Goal: Check status: Check status

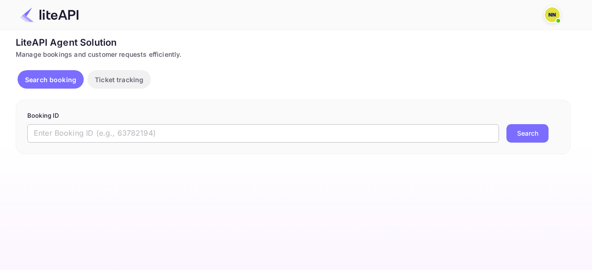
click at [81, 129] on input "text" at bounding box center [263, 133] width 472 height 18
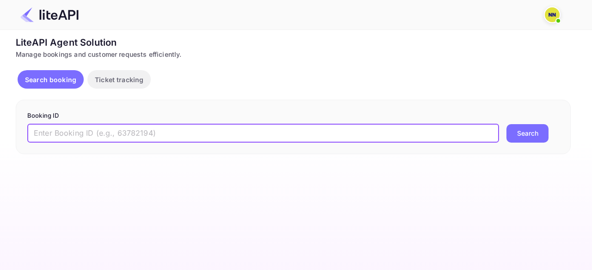
paste input "8583852"
type input "8583852"
click at [506, 124] on button "Search" at bounding box center [527, 133] width 42 height 18
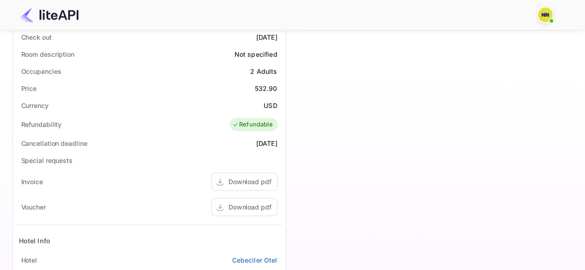
scroll to position [169, 0]
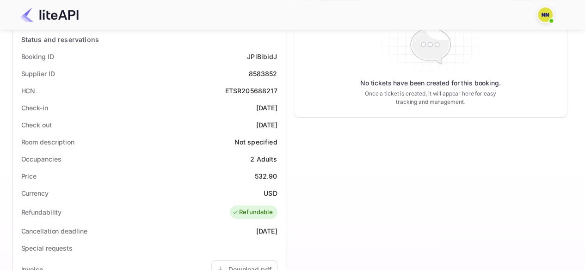
click at [258, 87] on div "ETSR205688217" at bounding box center [251, 91] width 52 height 10
copy div "ETSR205688217"
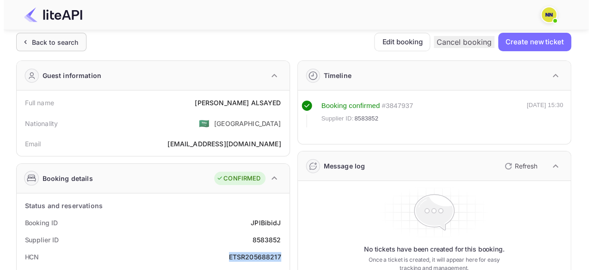
scroll to position [0, 0]
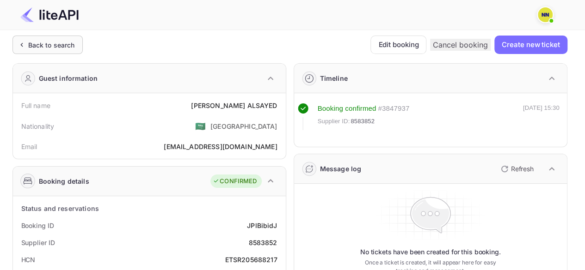
click at [76, 41] on div "Back to search" at bounding box center [47, 45] width 70 height 18
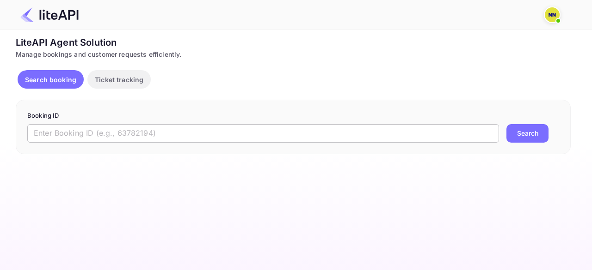
click at [96, 126] on input "text" at bounding box center [263, 133] width 472 height 18
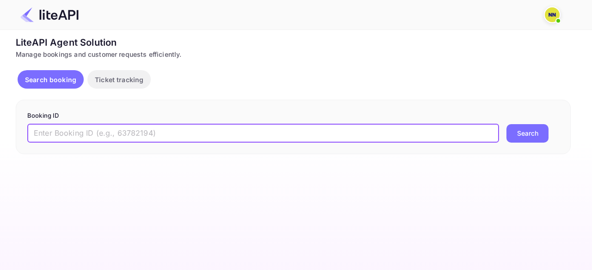
paste input "8859743"
click at [506, 124] on button "Search" at bounding box center [527, 133] width 42 height 18
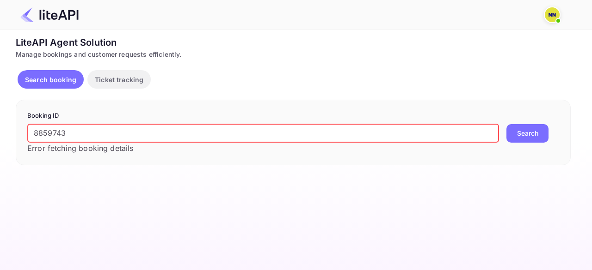
drag, startPoint x: 128, startPoint y: 141, endPoint x: 78, endPoint y: 136, distance: 49.7
click at [127, 141] on input "8859743" at bounding box center [263, 133] width 472 height 18
click at [49, 135] on input "8859743" at bounding box center [263, 133] width 472 height 18
paste input "text"
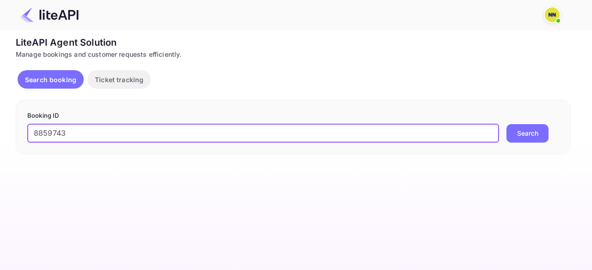
type input "8859743"
click at [506, 124] on button "Search" at bounding box center [527, 133] width 42 height 18
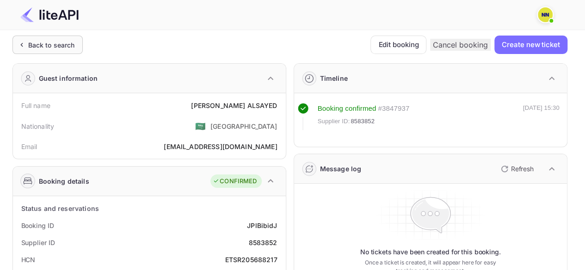
click at [60, 47] on div "Back to search" at bounding box center [51, 45] width 47 height 10
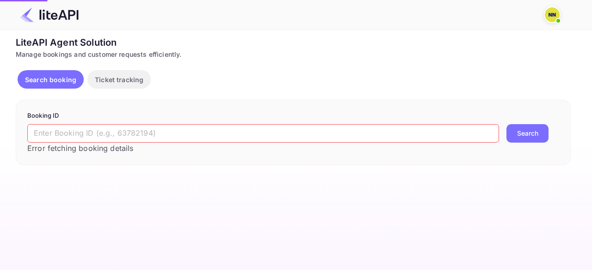
click at [60, 47] on div "LiteAPI Agent Solution" at bounding box center [293, 43] width 555 height 14
click at [109, 133] on input "text" at bounding box center [263, 133] width 472 height 18
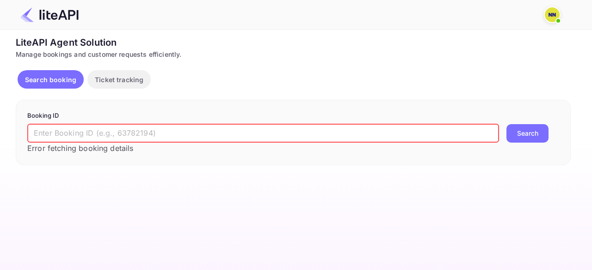
click at [109, 133] on input "text" at bounding box center [263, 133] width 472 height 18
paste input "8859743"
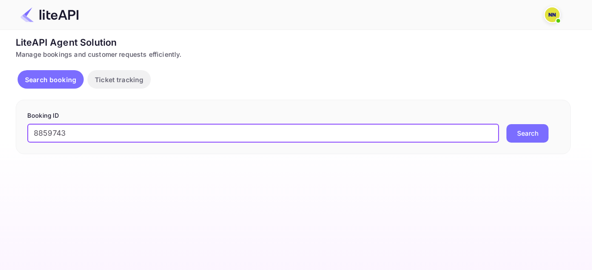
type input "8859743"
click at [506, 124] on button "Search" at bounding box center [527, 133] width 42 height 18
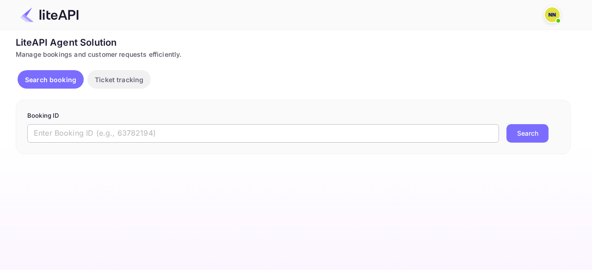
click at [178, 130] on input "text" at bounding box center [263, 133] width 472 height 18
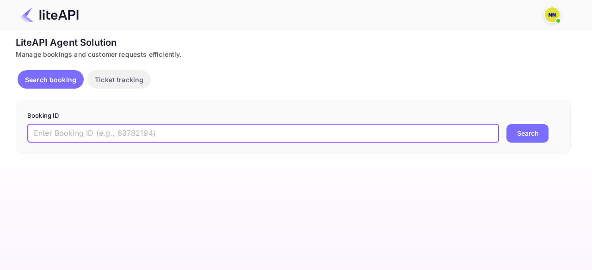
paste input "8859743"
click at [506, 124] on button "Search" at bounding box center [527, 133] width 42 height 18
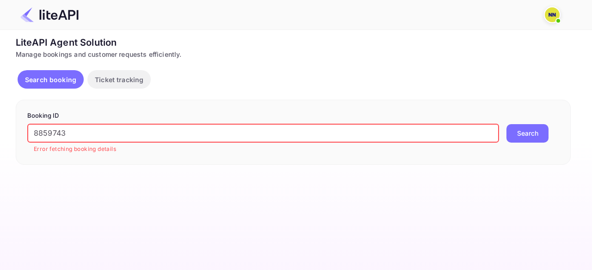
click at [47, 131] on input "8859743" at bounding box center [263, 133] width 472 height 18
drag, startPoint x: 82, startPoint y: 130, endPoint x: 0, endPoint y: 131, distance: 82.3
click at [0, 131] on div "Unsaved Changes Ticket Affiliate URL [URL][DOMAIN_NAME] Business partner name N…" at bounding box center [290, 97] width 581 height 135
paste input "text"
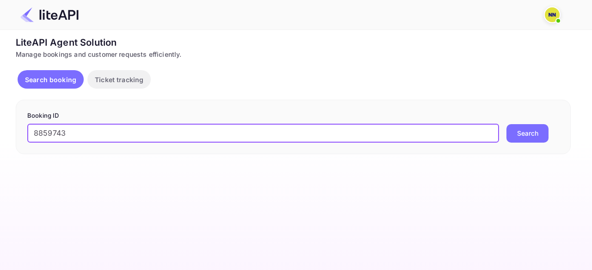
click at [506, 124] on button "Search" at bounding box center [527, 133] width 42 height 18
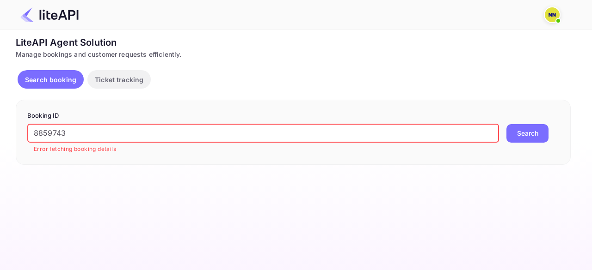
drag, startPoint x: 62, startPoint y: 136, endPoint x: 18, endPoint y: 130, distance: 45.3
click at [1, 130] on div "Unsaved Changes Ticket Affiliate URL [URL][DOMAIN_NAME] Business partner name N…" at bounding box center [290, 97] width 581 height 135
paste input "792350"
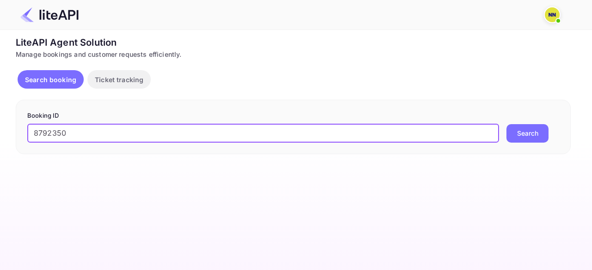
type input "8792350"
click at [506, 124] on button "Search" at bounding box center [527, 133] width 42 height 18
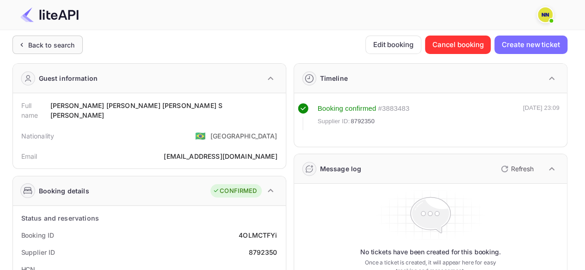
click at [57, 47] on div "Back to search" at bounding box center [51, 45] width 47 height 10
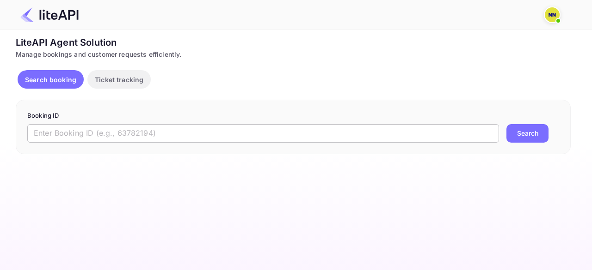
click at [63, 133] on input "text" at bounding box center [263, 133] width 472 height 18
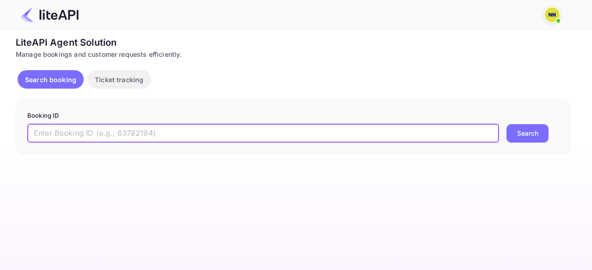
paste input "8765254"
type input "8765254"
click at [506, 124] on button "Search" at bounding box center [527, 133] width 42 height 18
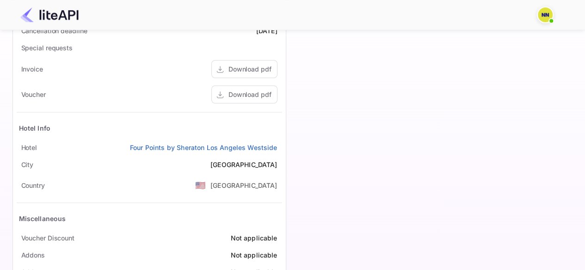
scroll to position [400, 0]
